Goal: Task Accomplishment & Management: Manage account settings

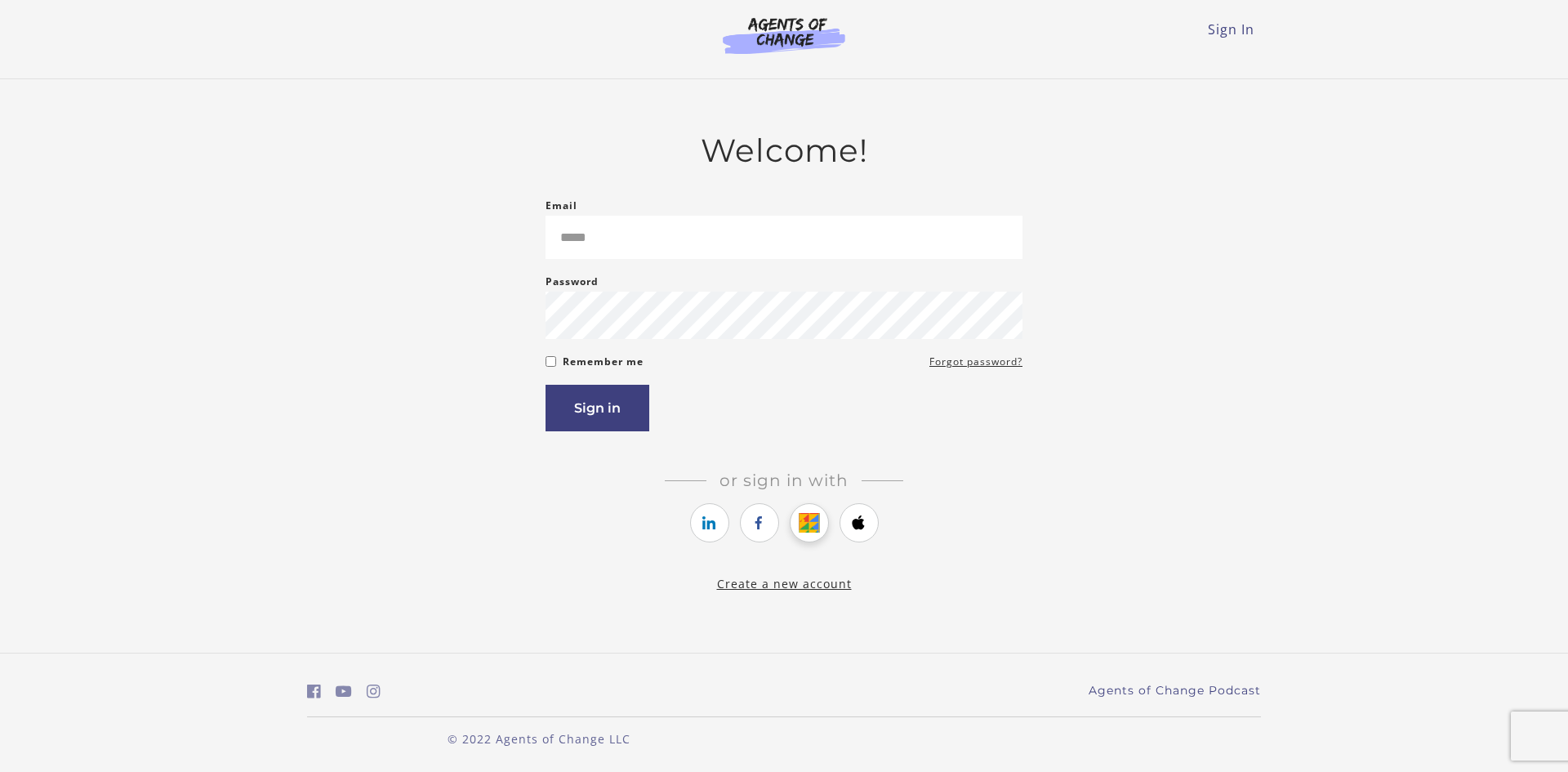
click at [814, 519] on icon "https://courses.thinkific.com/users/auth/google?ss%5Breferral%5D=&ss%5Buser_ret…" at bounding box center [808, 522] width 21 height 20
